Goal: Information Seeking & Learning: Learn about a topic

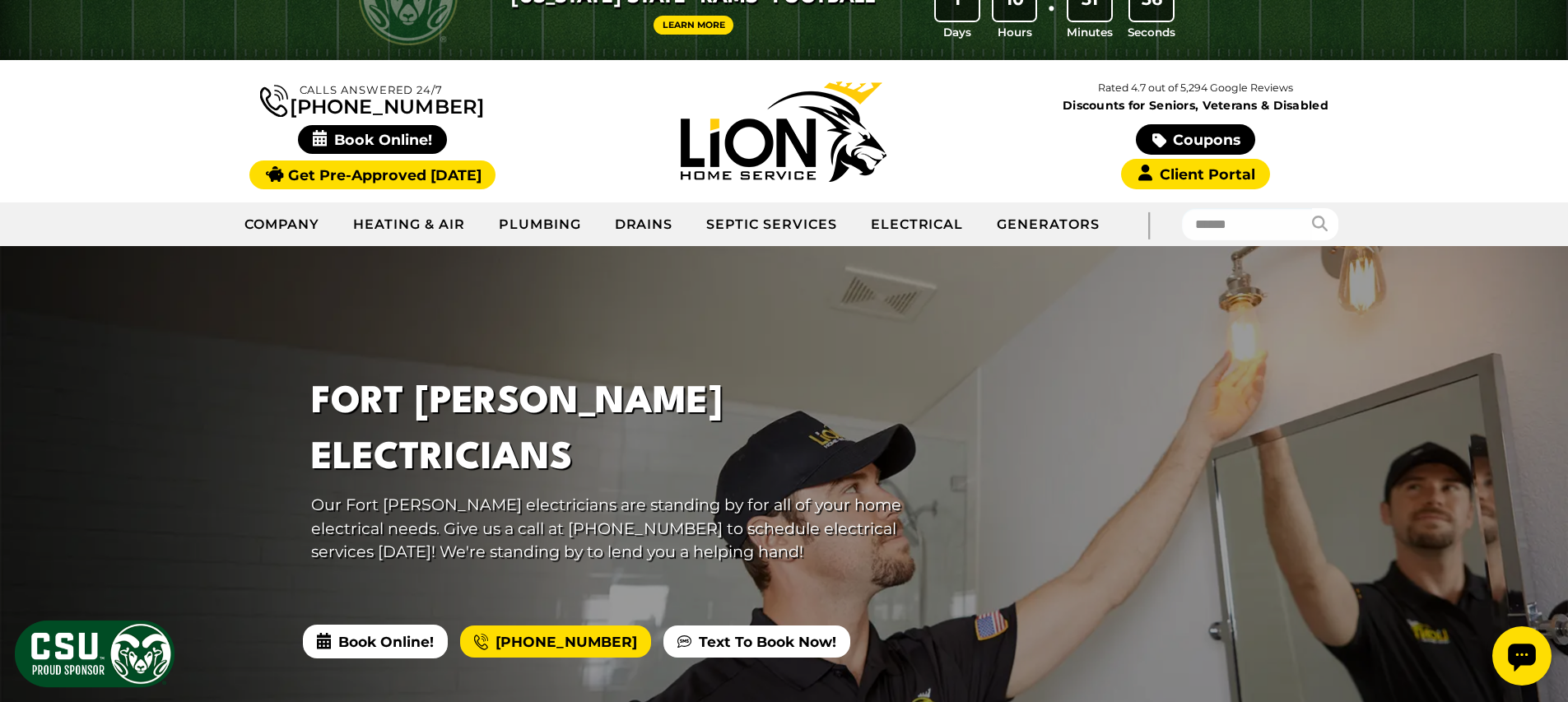
scroll to position [91, 0]
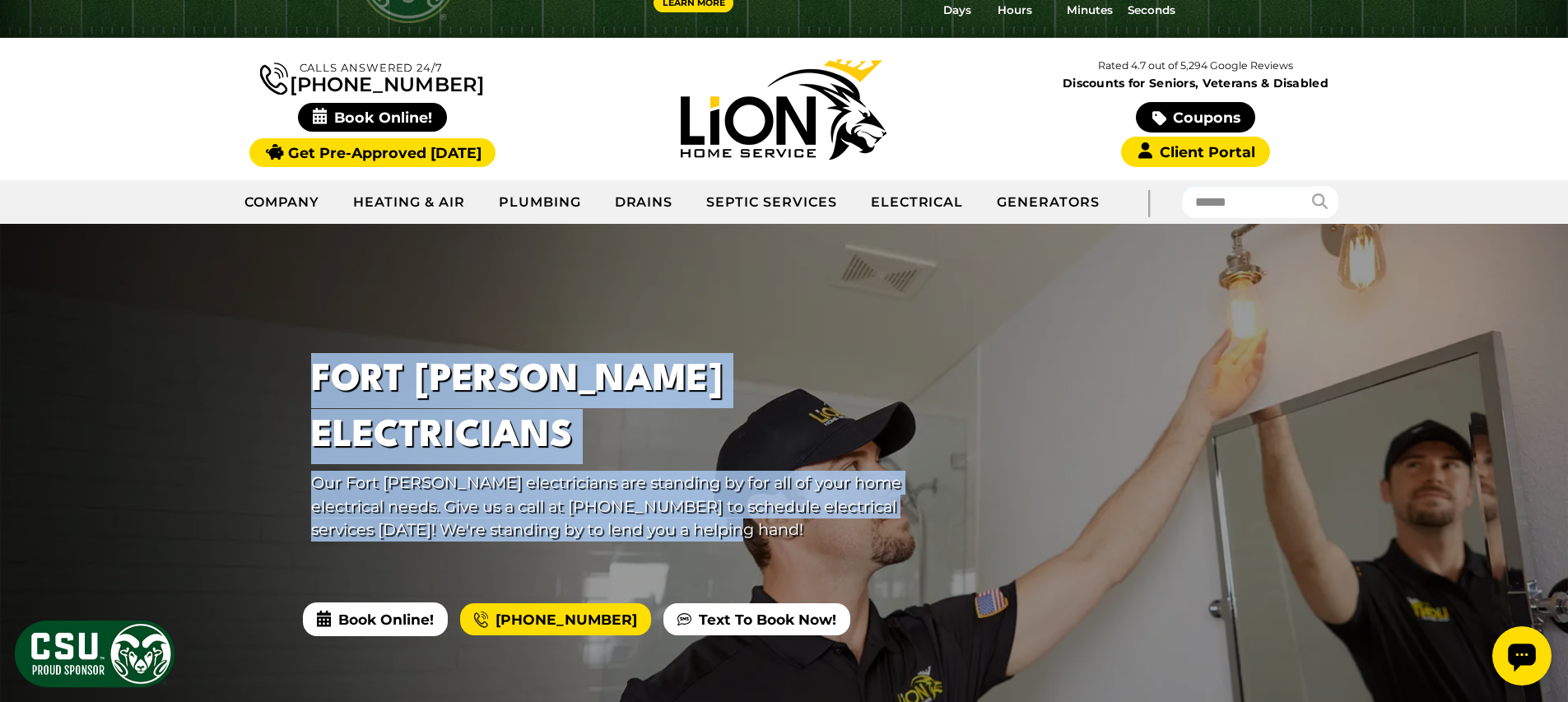
drag, startPoint x: 318, startPoint y: 388, endPoint x: 764, endPoint y: 497, distance: 459.1
click at [763, 497] on div "Fort Collins Electricians Our Fort Collins electricians are standing by for all…" at bounding box center [611, 453] width 659 height 241
click at [831, 499] on p "Our Fort Collins electricians are standing by for all of your home electrical n…" at bounding box center [611, 506] width 599 height 71
drag, startPoint x: 443, startPoint y: 430, endPoint x: 327, endPoint y: 389, distance: 123.0
click at [327, 389] on div "Fort Collins Electricians Our Fort Collins electricians are standing by for all…" at bounding box center [611, 453] width 659 height 241
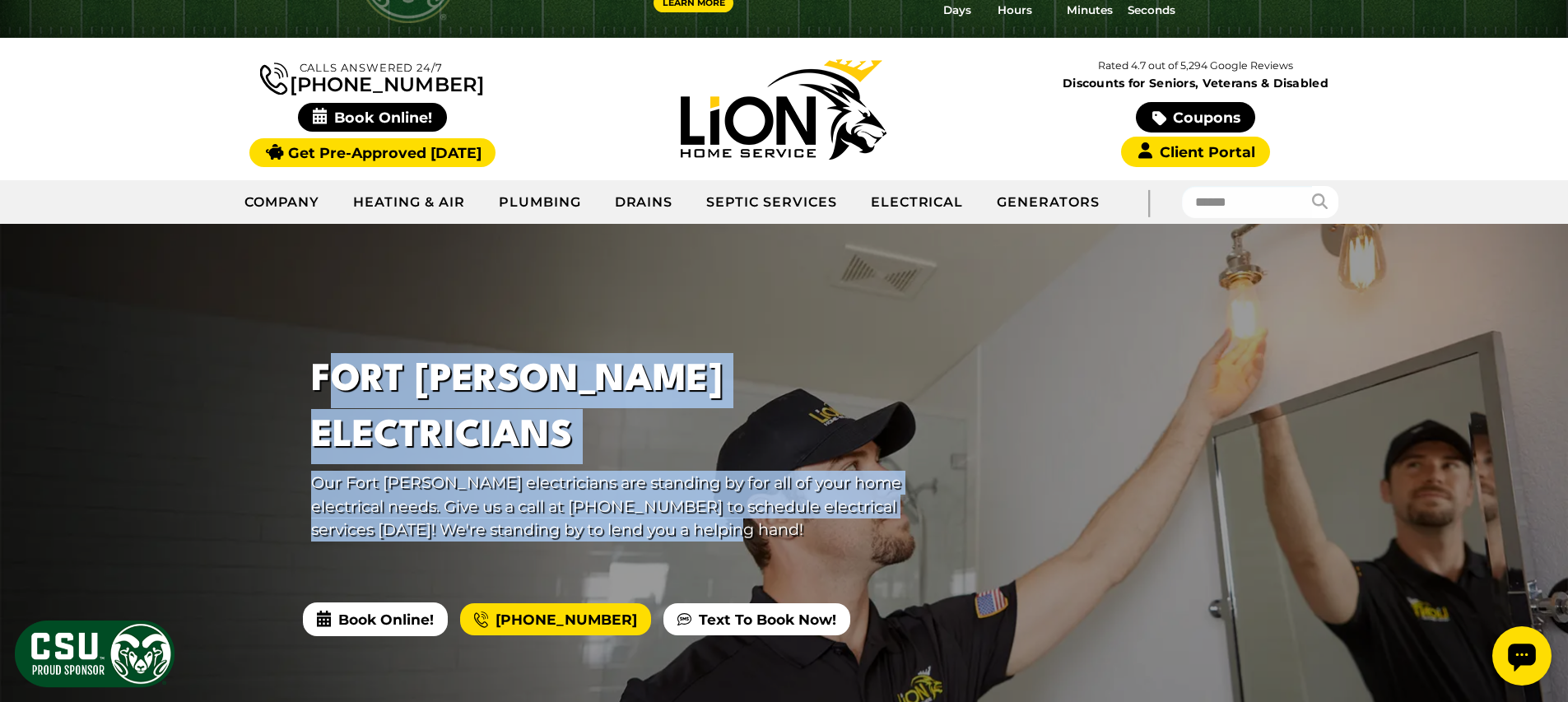
click at [327, 389] on h1 "Fort [PERSON_NAME] Electricians" at bounding box center [611, 408] width 599 height 110
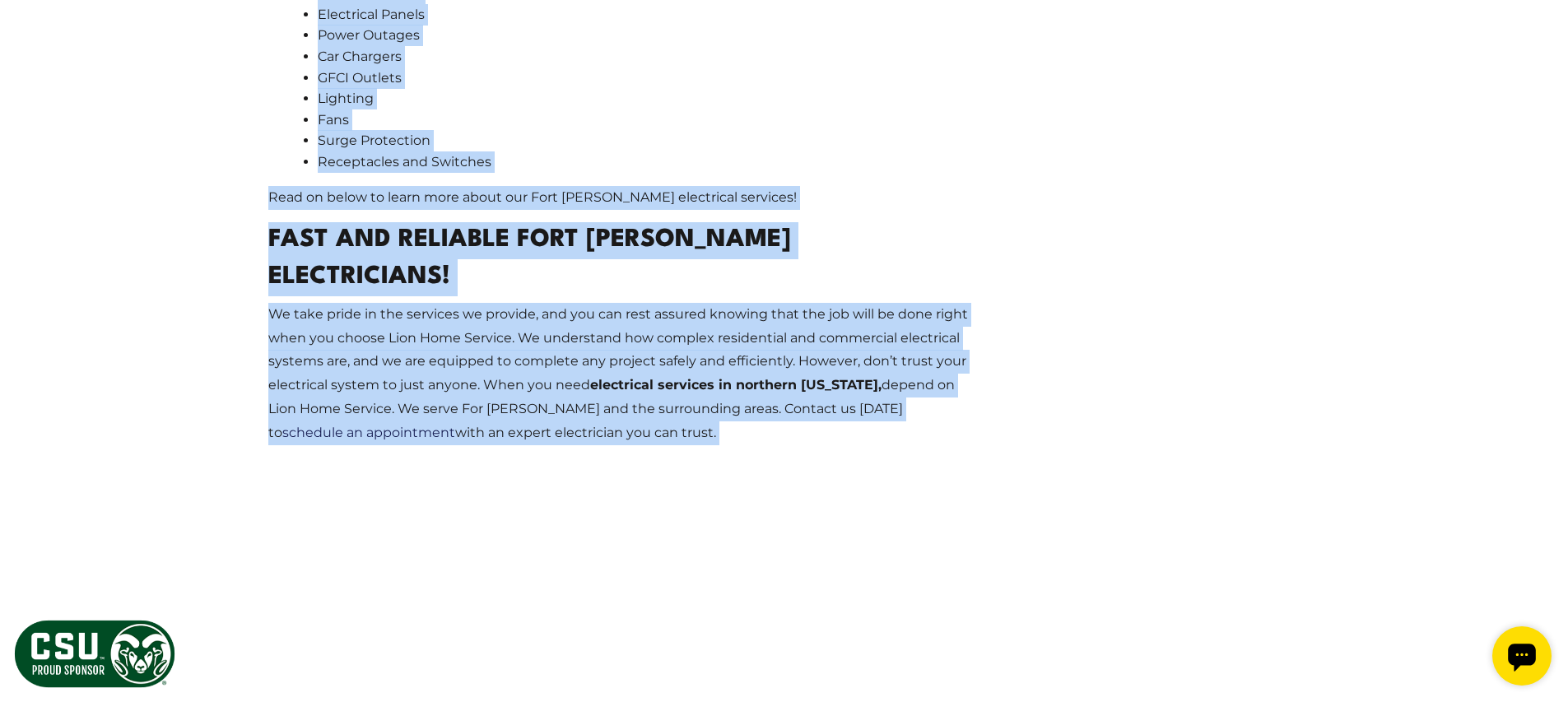
drag, startPoint x: 257, startPoint y: 191, endPoint x: 760, endPoint y: 420, distance: 552.7
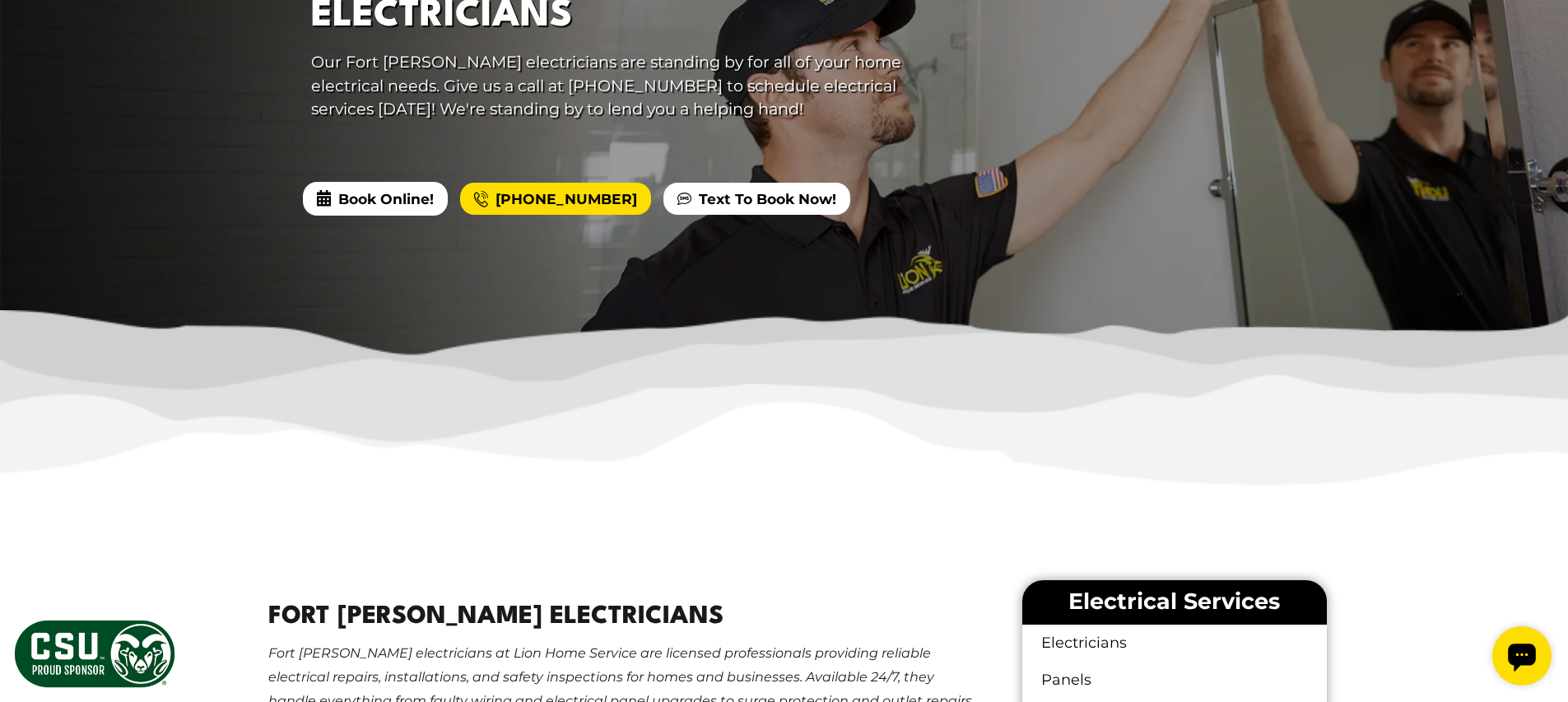
scroll to position [640, 0]
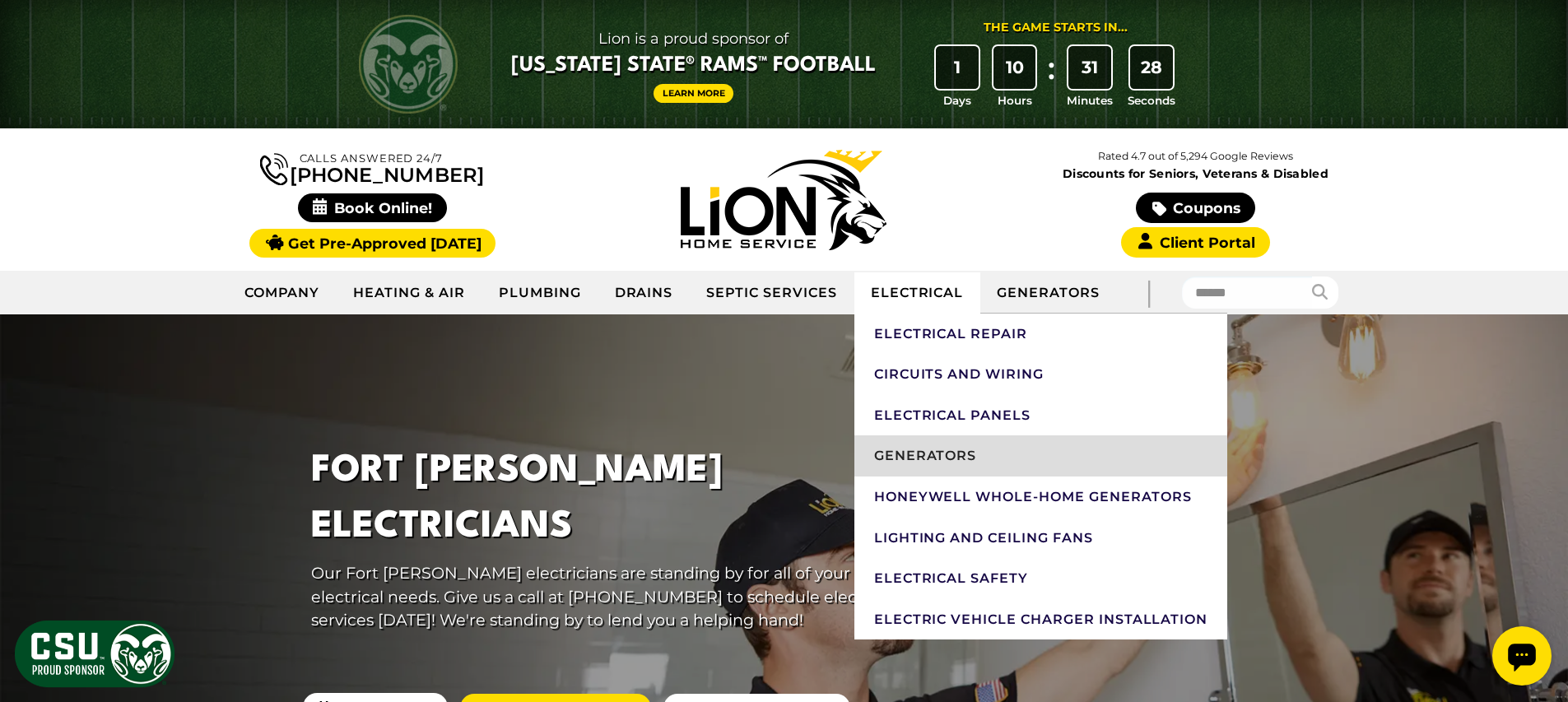
click at [946, 468] on link "Generators" at bounding box center [1042, 456] width 374 height 41
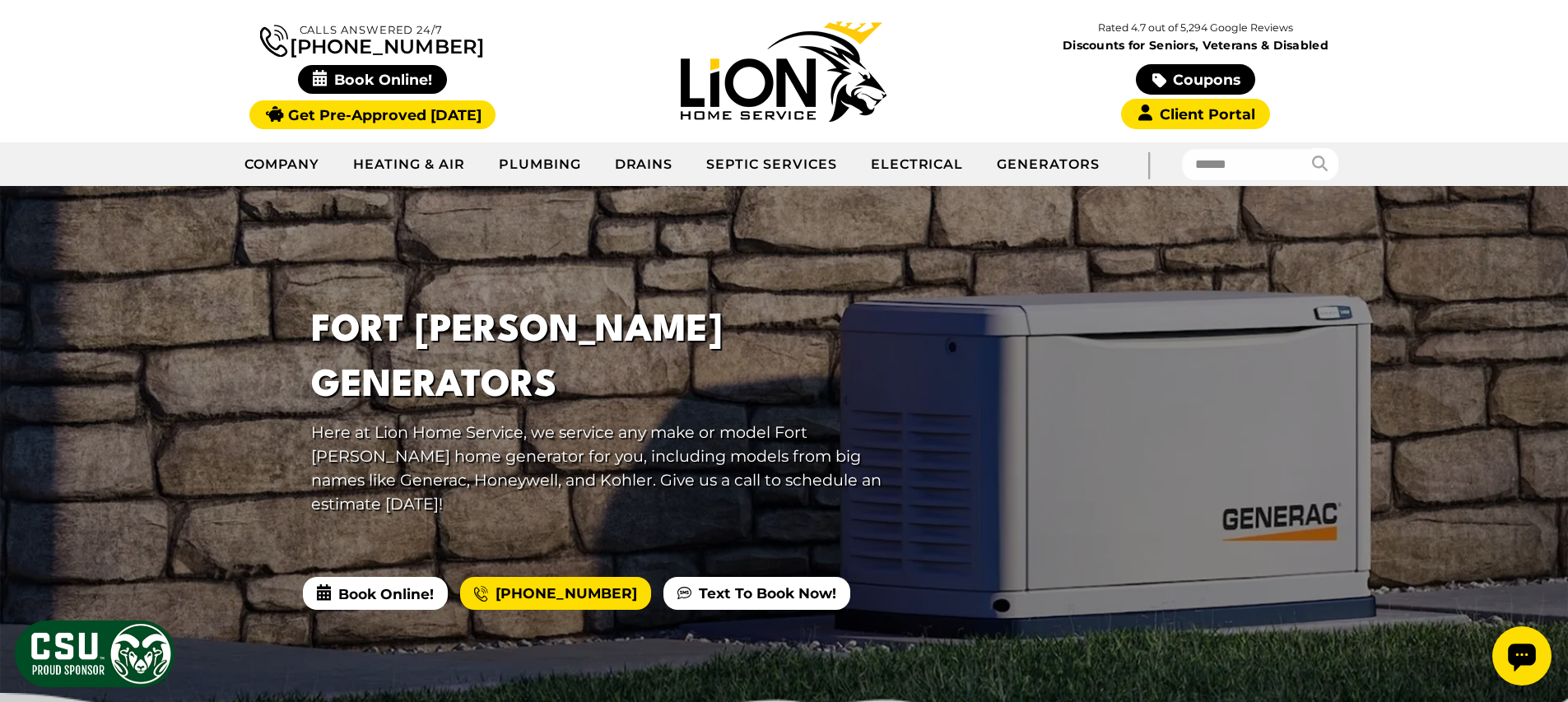
scroll to position [47, 0]
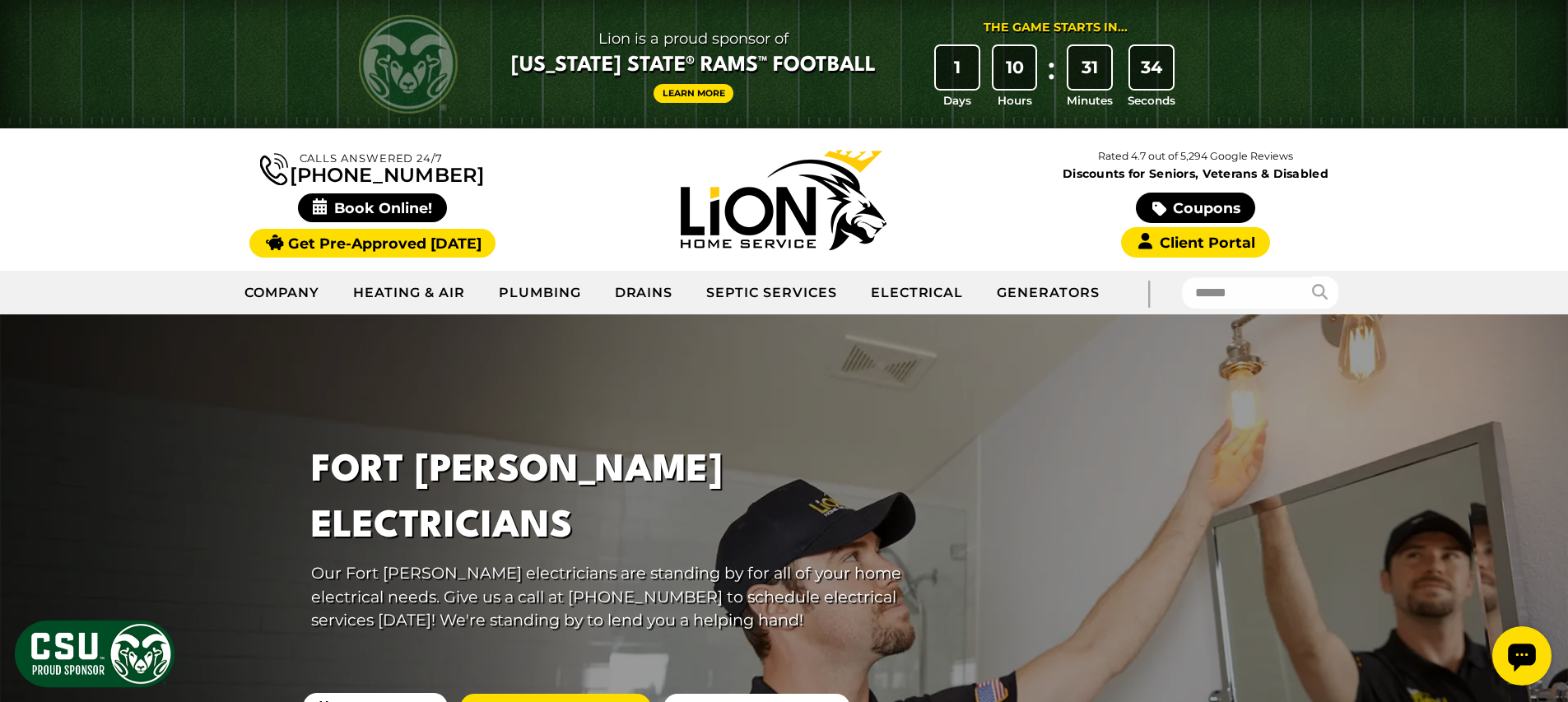
click at [176, 168] on div "Calls Answered 24/7 (970) 368-3412" at bounding box center [373, 200] width 412 height 109
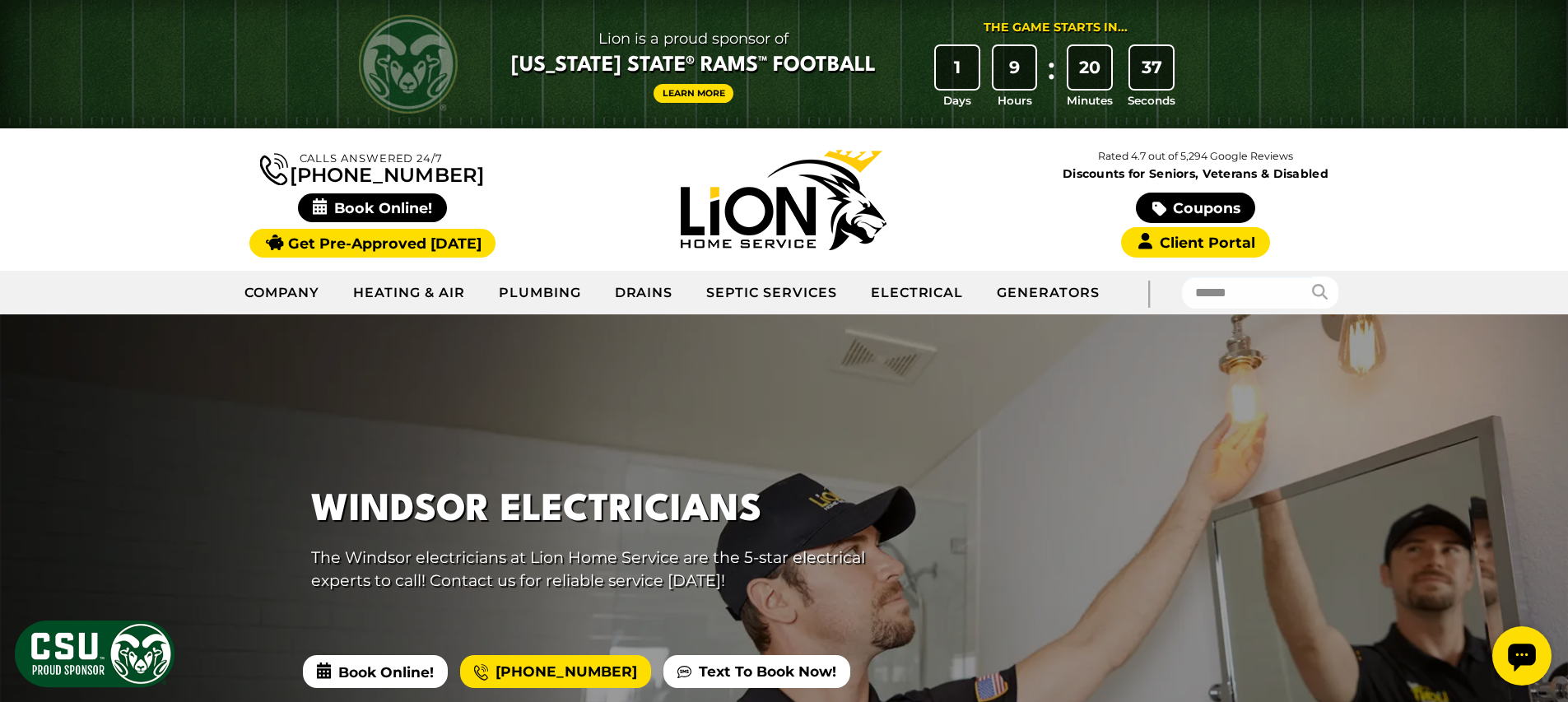
click at [146, 220] on div "Calls Answered 24/7 [PHONE_NUMBER]" at bounding box center [784, 200] width 1568 height 142
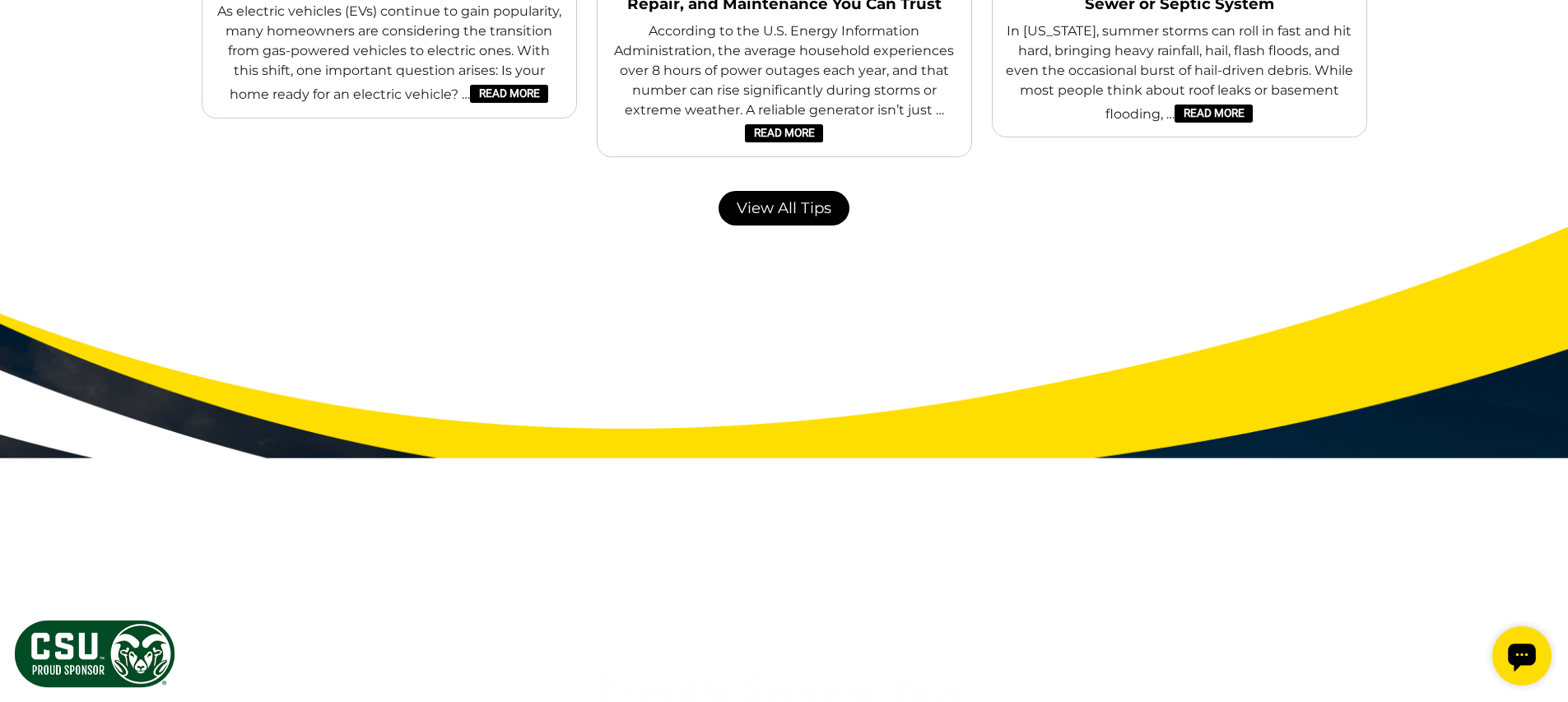
scroll to position [10173, 0]
